Goal: Find specific page/section: Find specific page/section

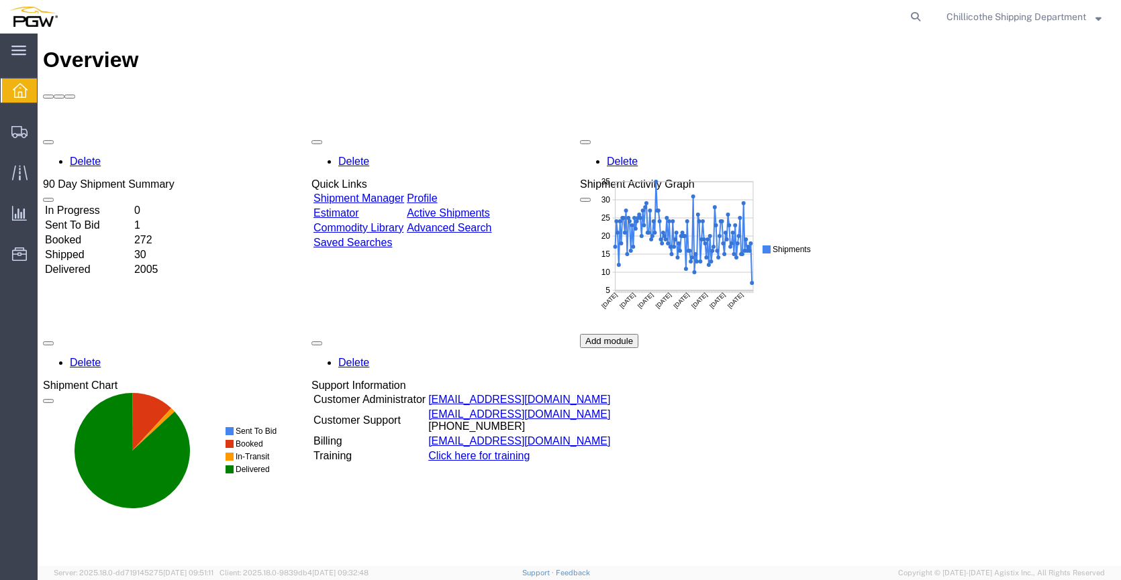
click at [851, 17] on agx-global-search at bounding box center [711, 17] width 429 height 34
click at [913, 17] on icon at bounding box center [915, 16] width 19 height 19
click at [847, 7] on input "search" at bounding box center [702, 17] width 408 height 32
type input "668046"
click at [913, 19] on icon at bounding box center [915, 16] width 19 height 19
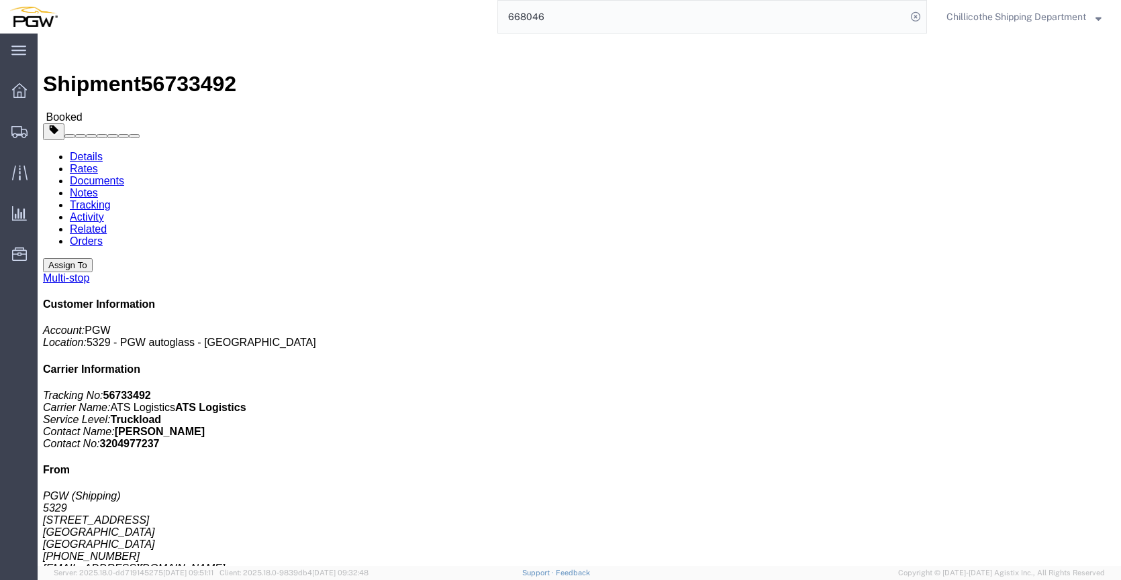
click link "Documents"
